Goal: Task Accomplishment & Management: Manage account settings

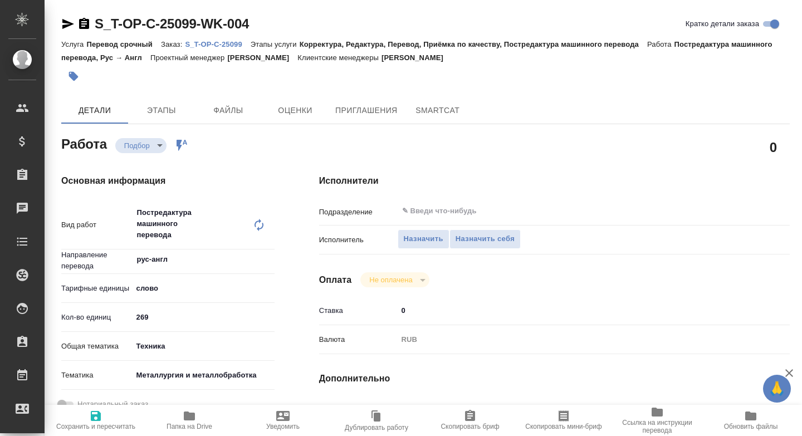
type textarea "x"
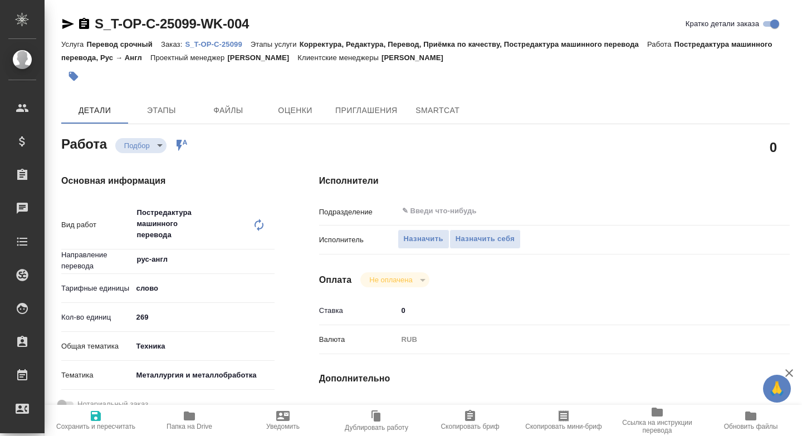
type textarea "x"
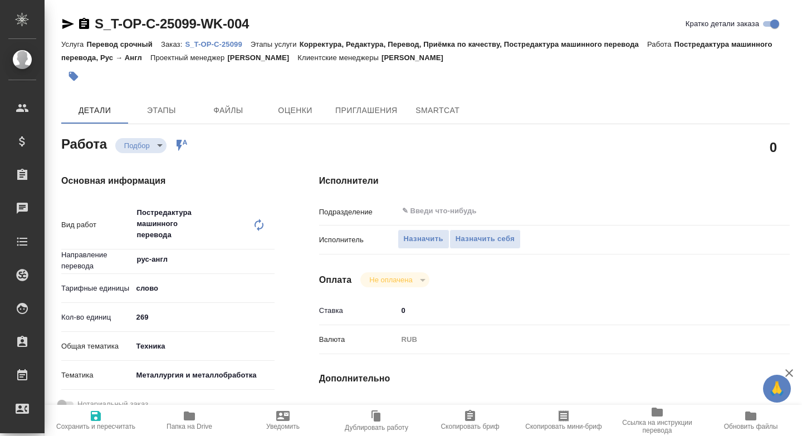
type textarea "x"
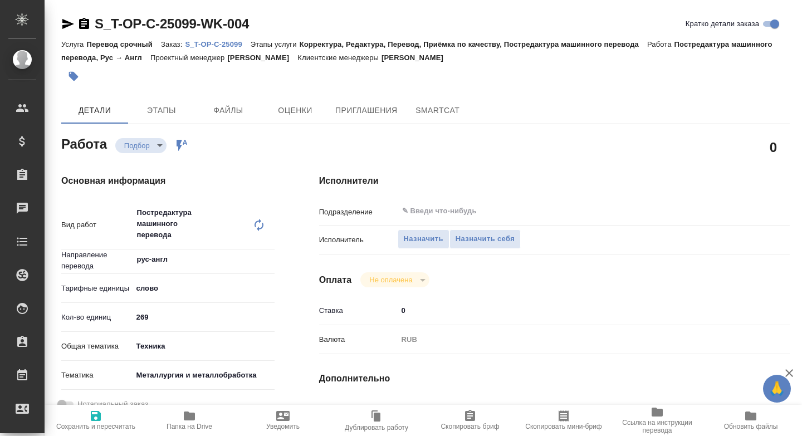
type textarea "x"
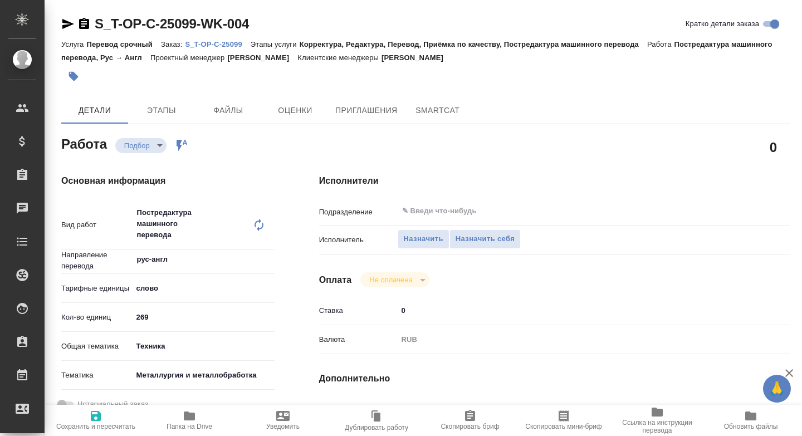
click at [179, 418] on span "Папка на Drive" at bounding box center [189, 420] width 80 height 21
type textarea "x"
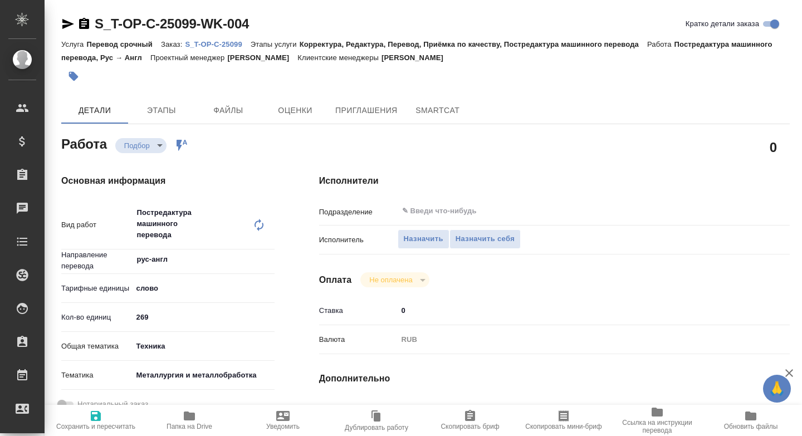
type textarea "x"
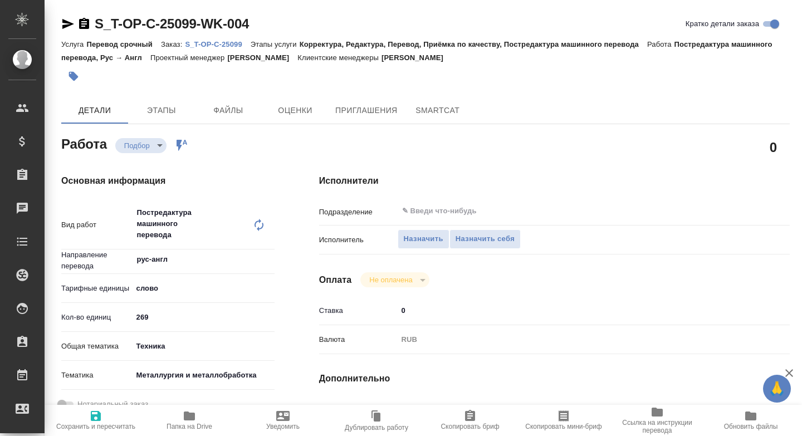
type textarea "x"
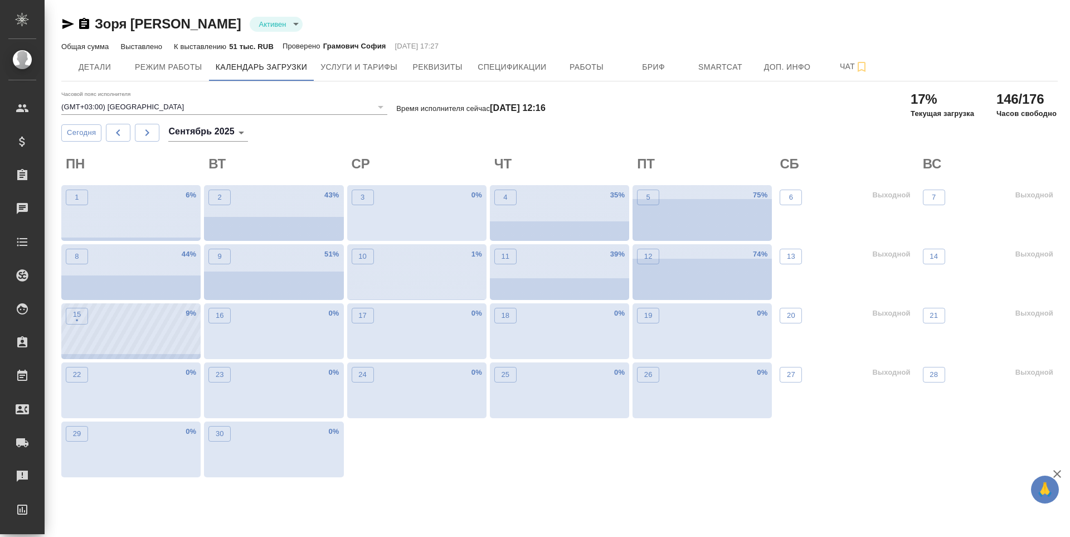
click at [77, 306] on div "15 • 9 %" at bounding box center [130, 331] width 139 height 56
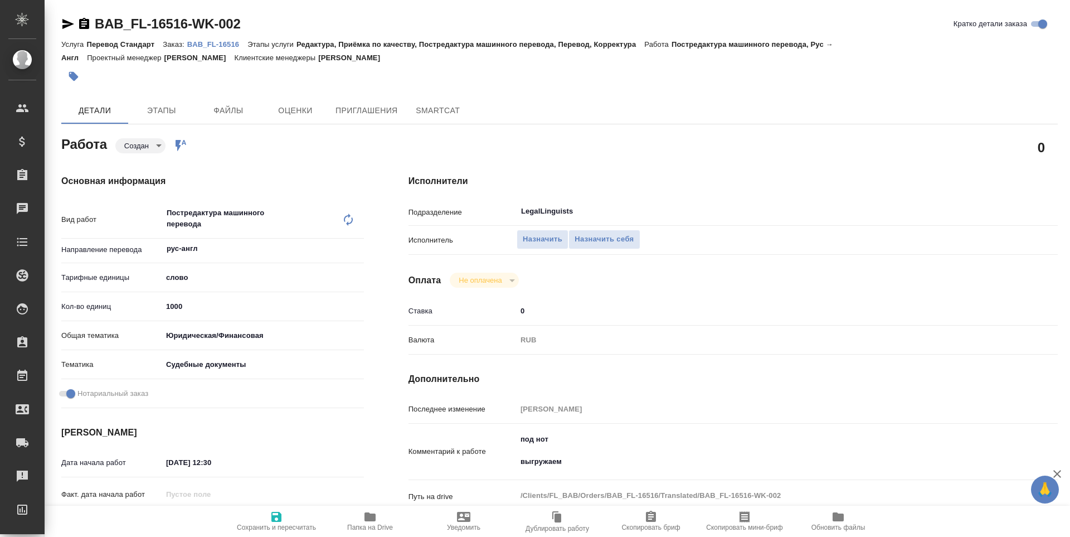
click at [372, 513] on icon "button" at bounding box center [369, 516] width 13 height 13
click at [609, 244] on span "Назначить себя" at bounding box center [603, 239] width 59 height 13
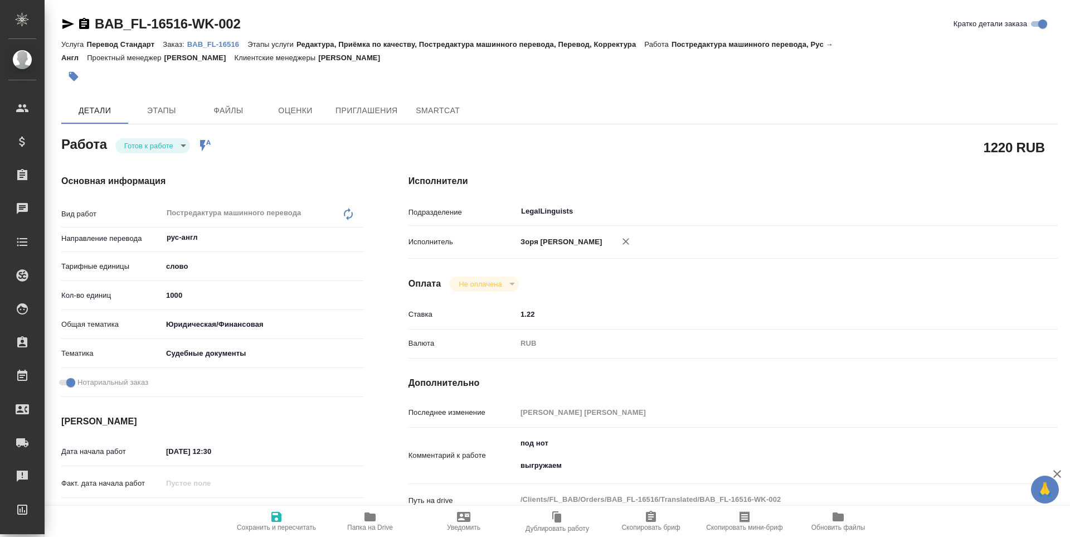
type textarea "x"
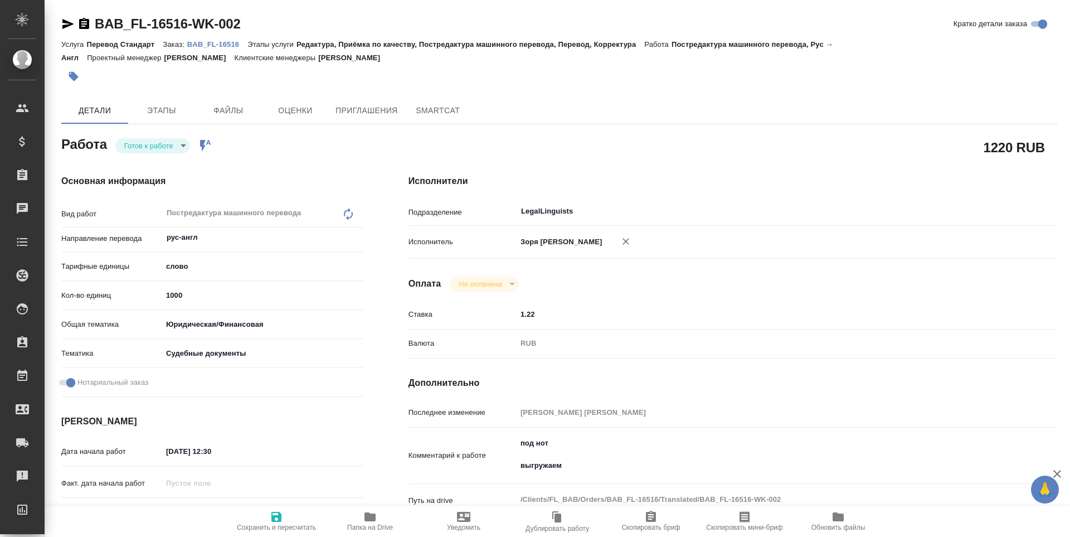
type textarea "x"
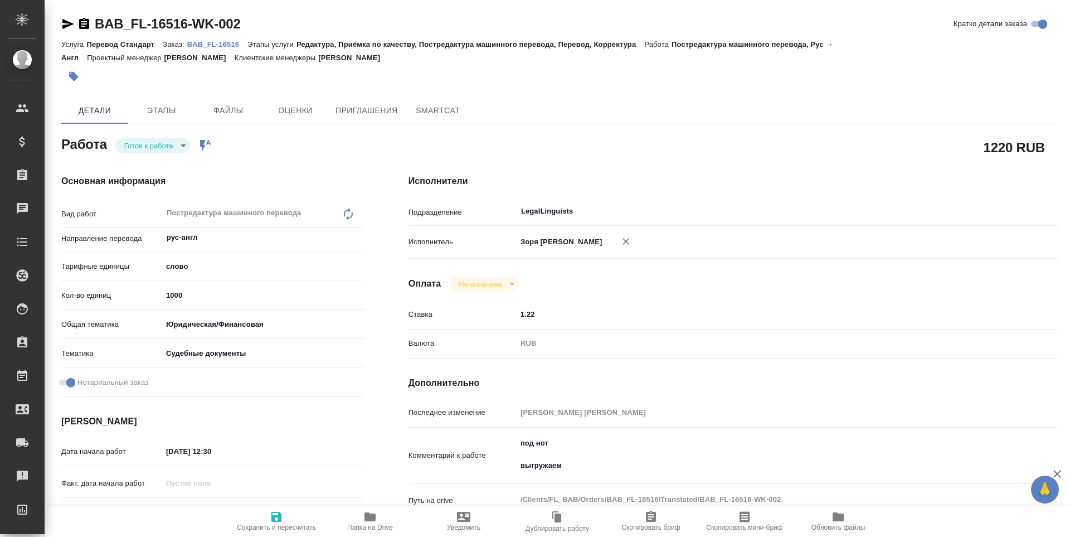
type textarea "x"
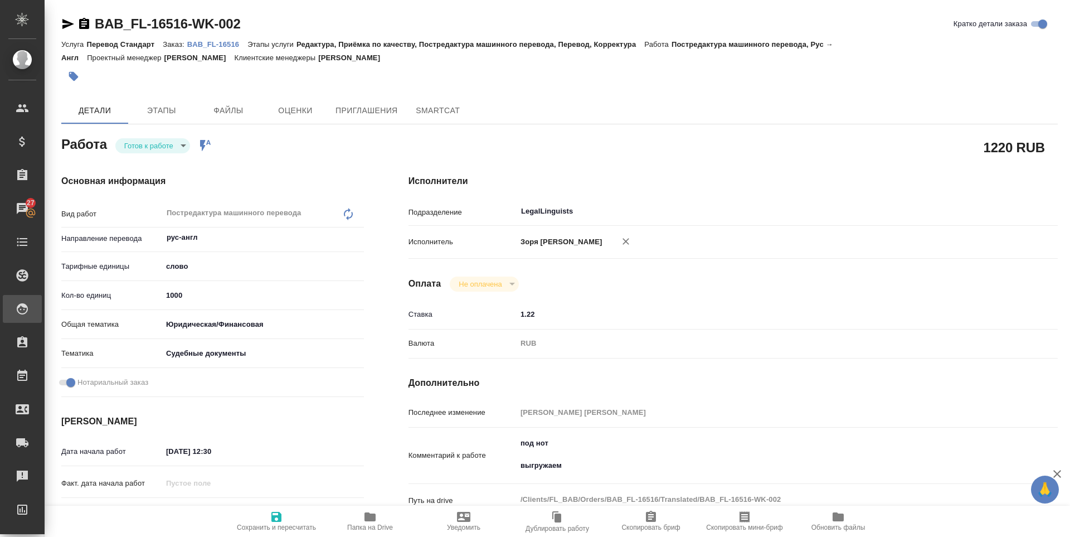
type textarea "x"
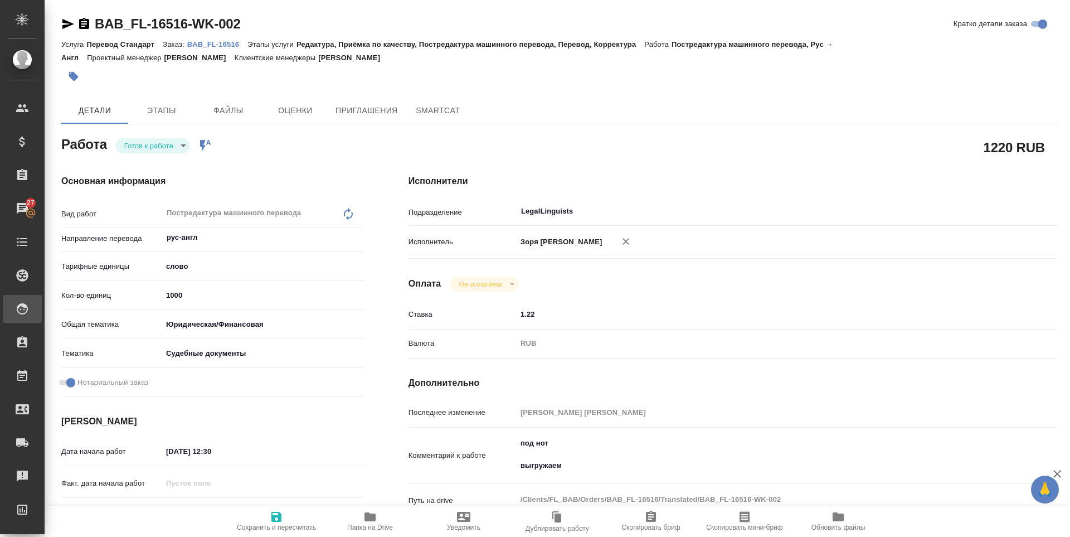
type textarea "x"
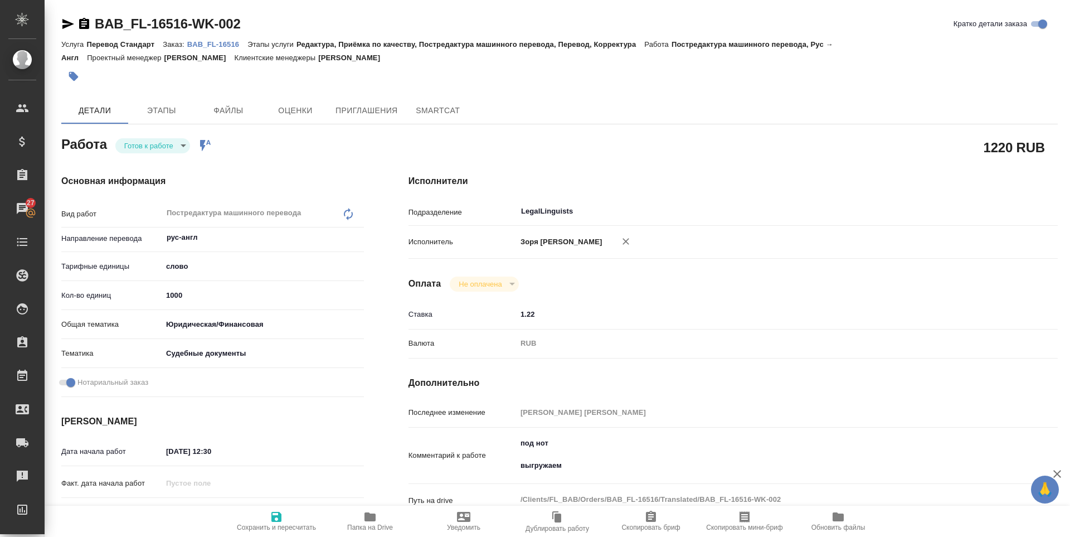
type textarea "x"
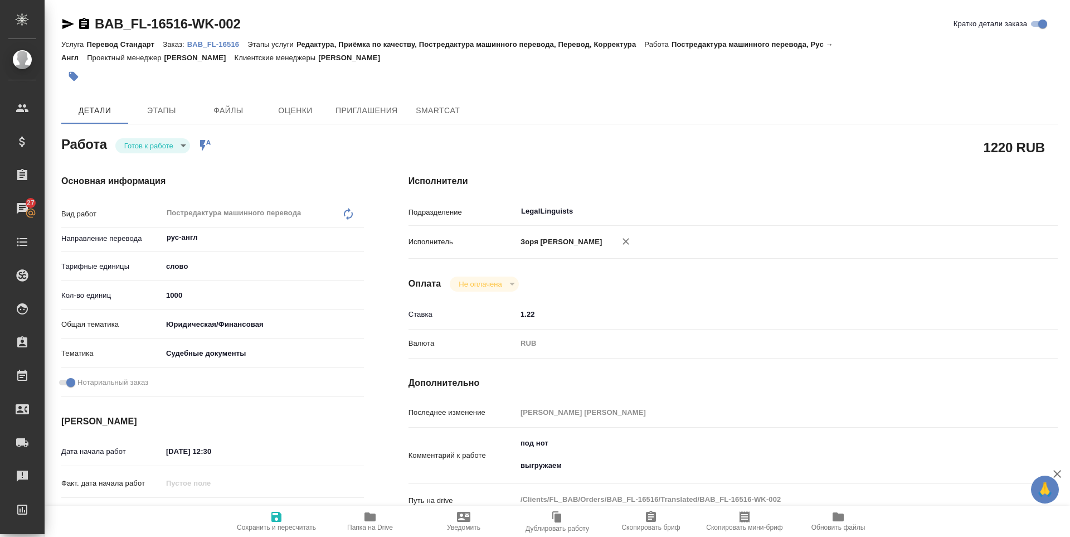
click at [190, 147] on div "[PERSON_NAME] к работе readyForWork Работа включена в последовательность" at bounding box center [163, 146] width 96 height 16
click at [182, 145] on body "🙏 .cls-1 fill:#fff; AWATERA [PERSON_NAME] Спецификации Заказы 27 Чаты Todo Прое…" at bounding box center [535, 268] width 1070 height 537
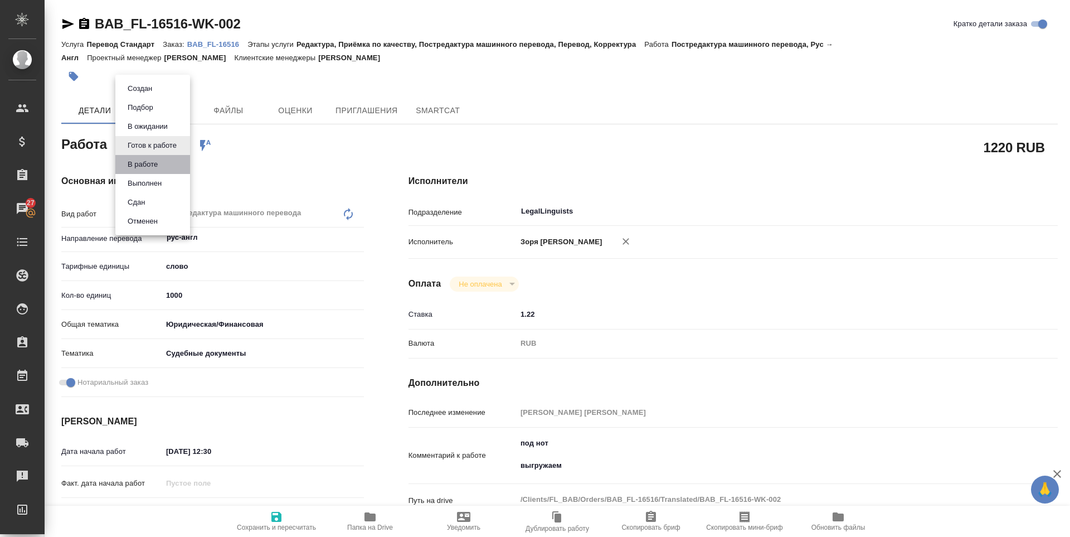
click at [163, 164] on li "В работе" at bounding box center [152, 164] width 75 height 19
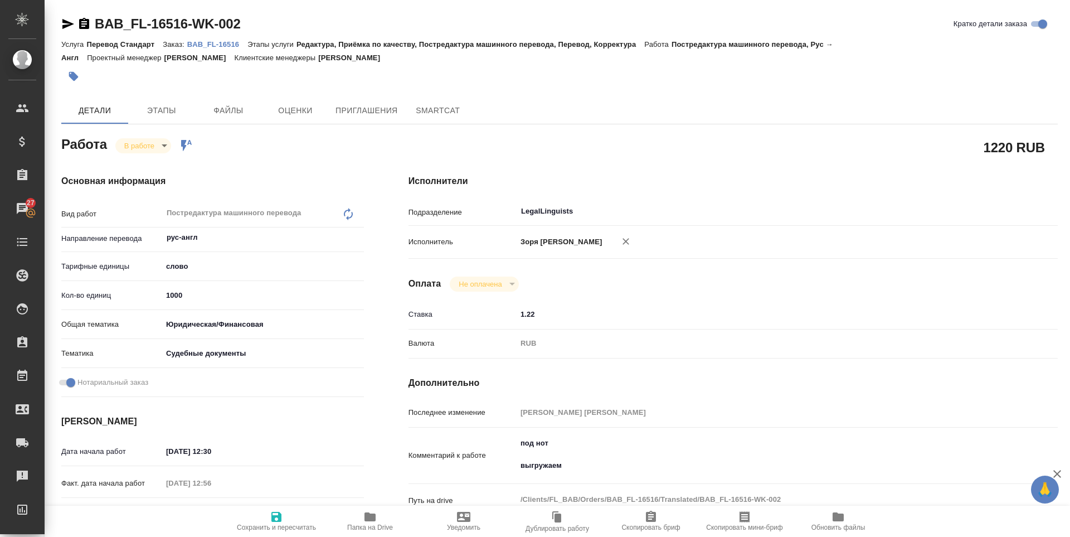
type textarea "x"
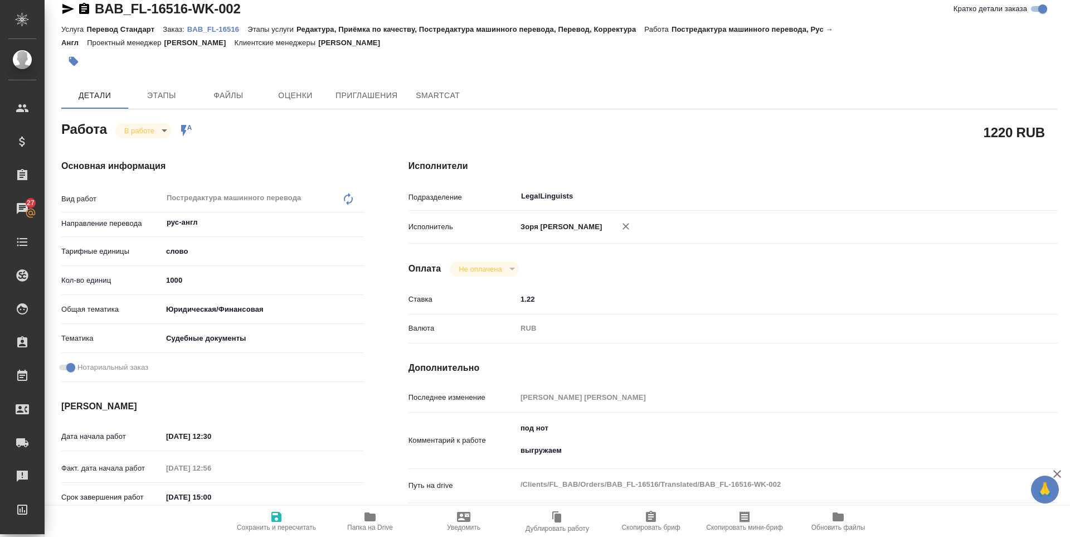
scroll to position [447, 0]
